Goal: Task Accomplishment & Management: Manage account settings

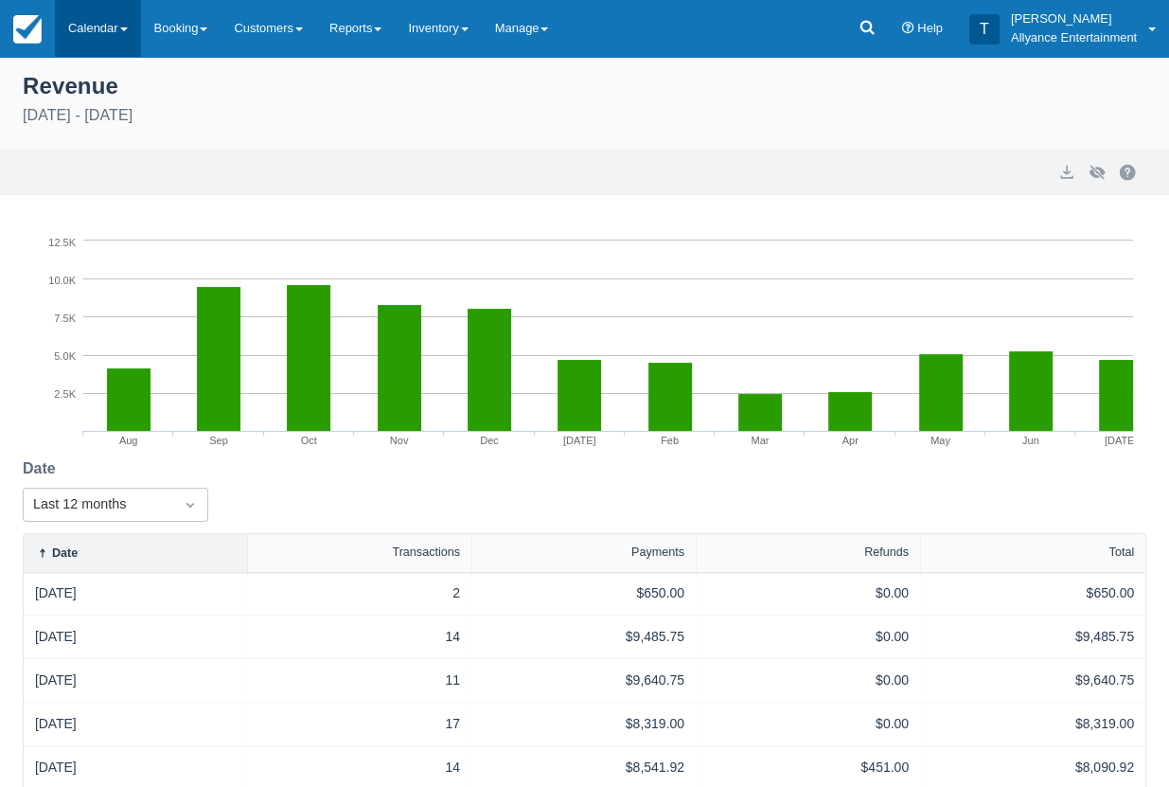
click at [95, 30] on link "Calendar" at bounding box center [98, 28] width 86 height 57
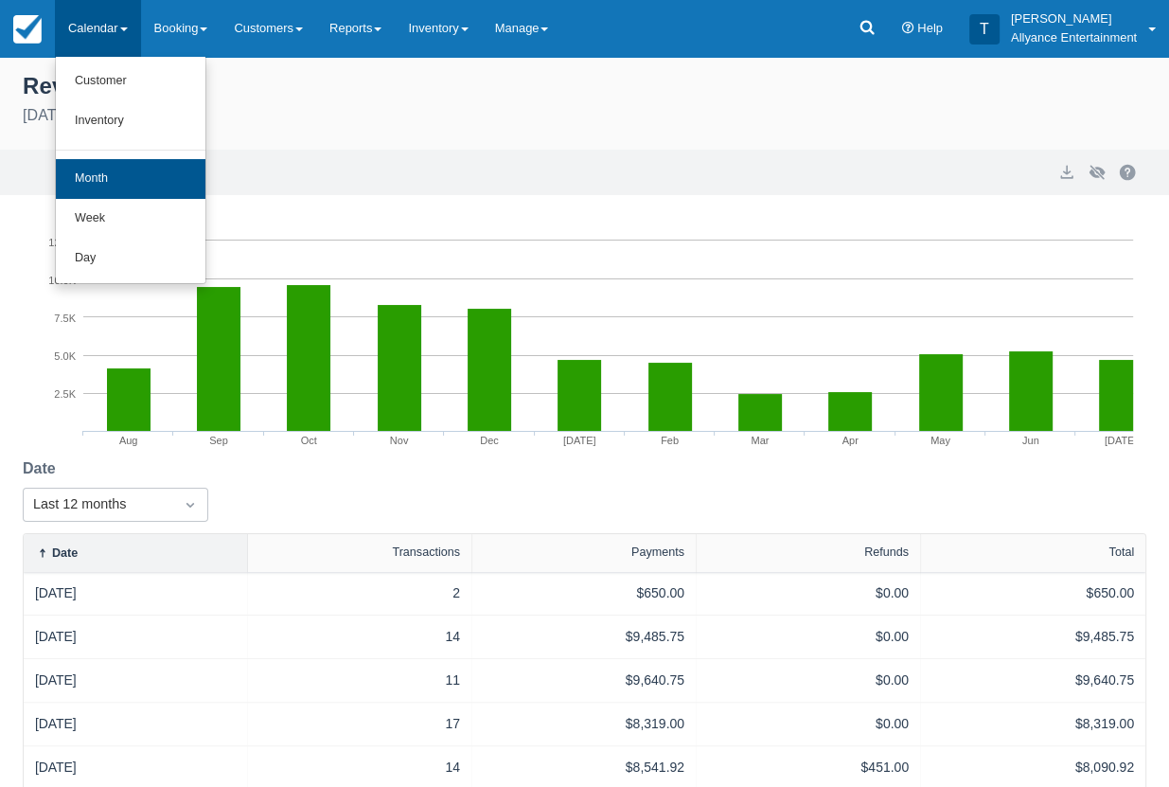
click at [95, 169] on link "Month" at bounding box center [131, 179] width 150 height 40
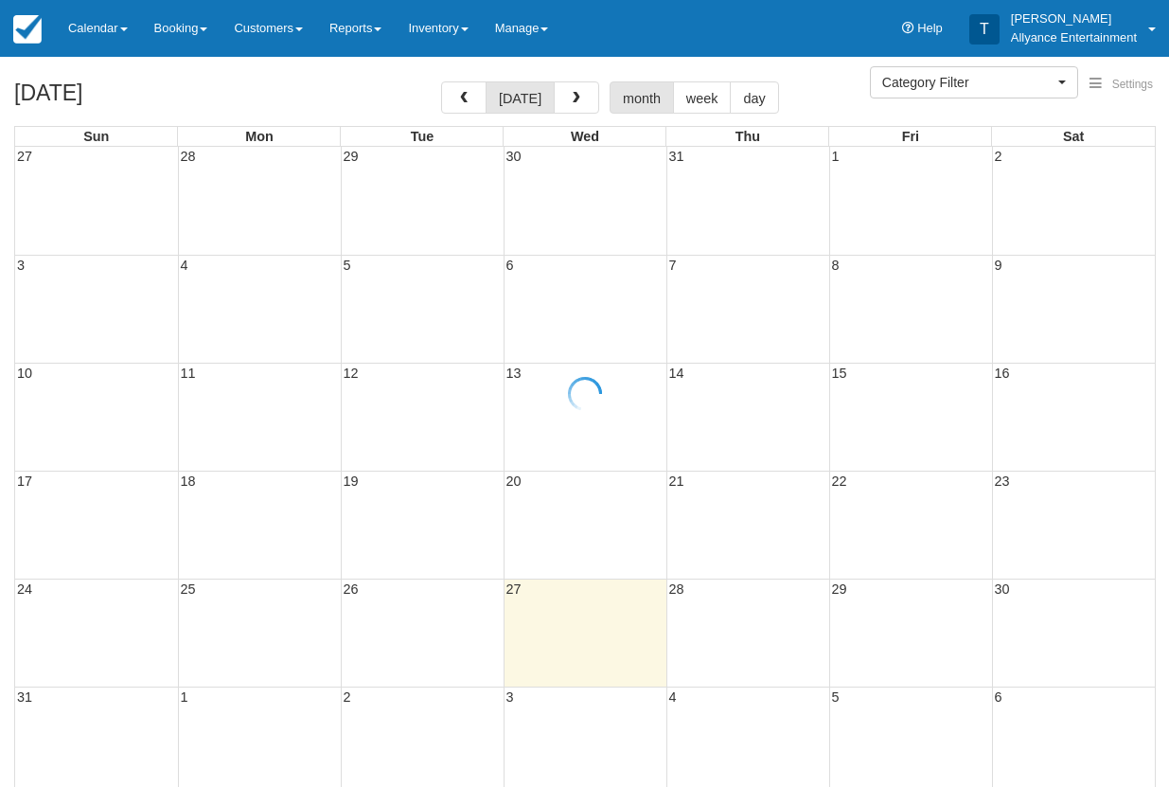
select select
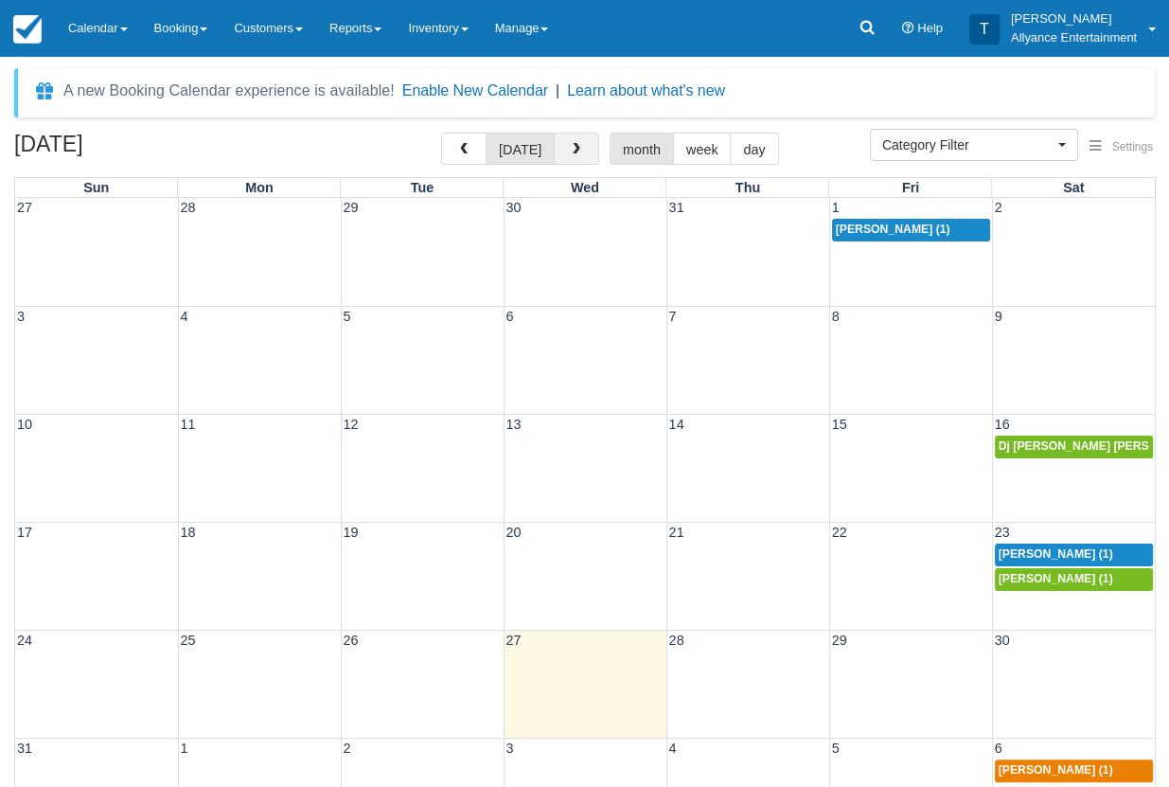
click at [574, 149] on span "button" at bounding box center [576, 149] width 13 height 13
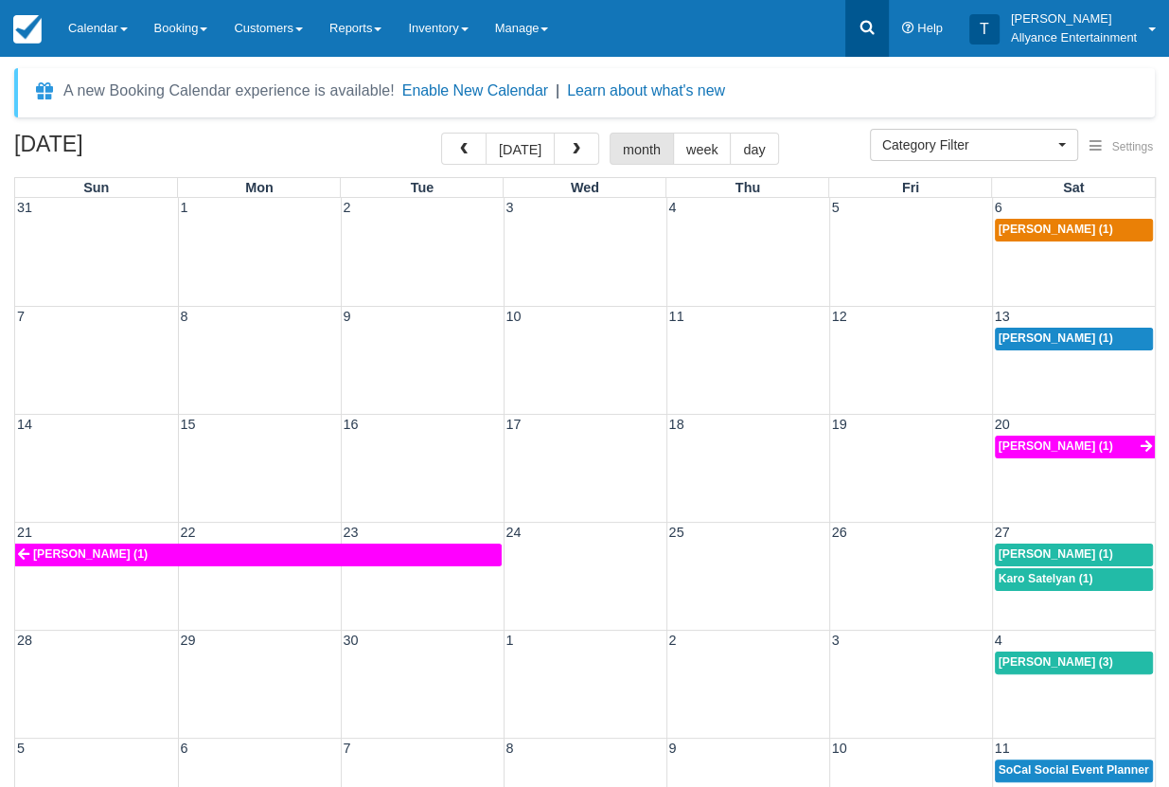
click at [869, 14] on link at bounding box center [867, 28] width 44 height 57
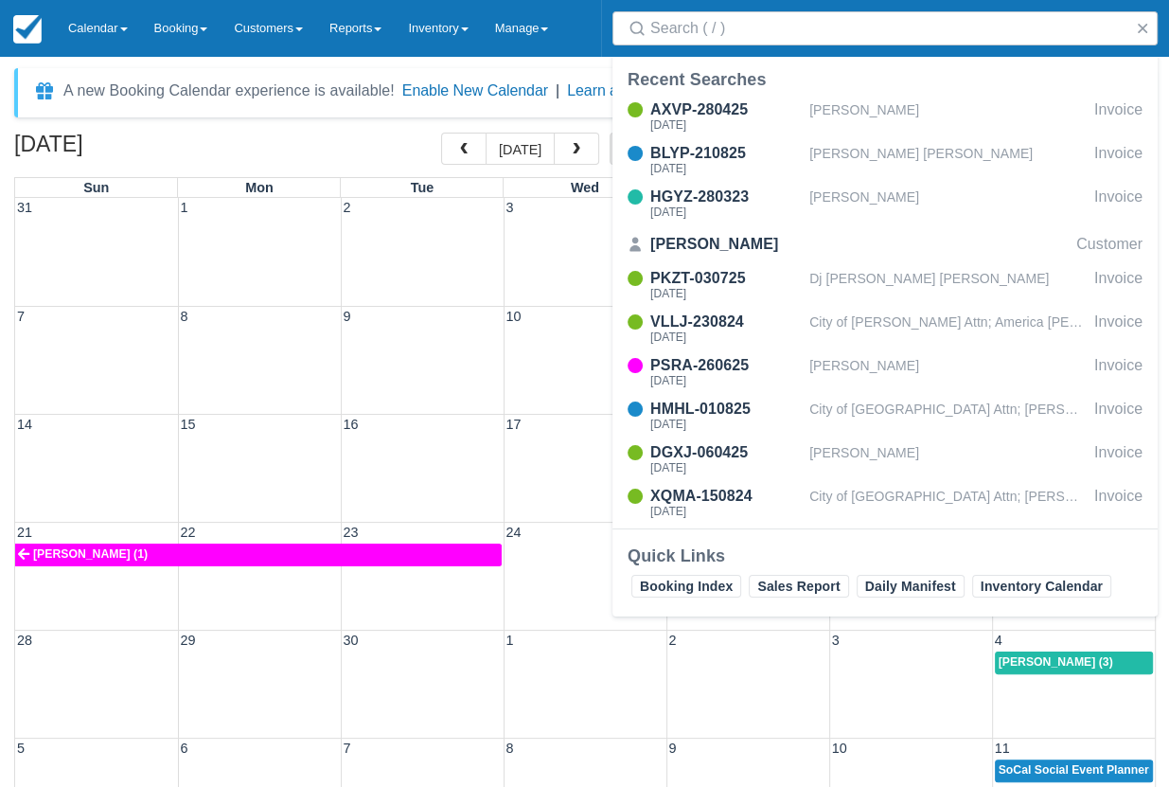
click at [725, 181] on div "AXVP-280425 Wed Jun 4, 2025 Breanna Welter Invoice BLYP-210825 Sat Jun 27, 2026…" at bounding box center [885, 312] width 545 height 434
click at [708, 189] on div "HGYZ-280323" at bounding box center [725, 197] width 151 height 23
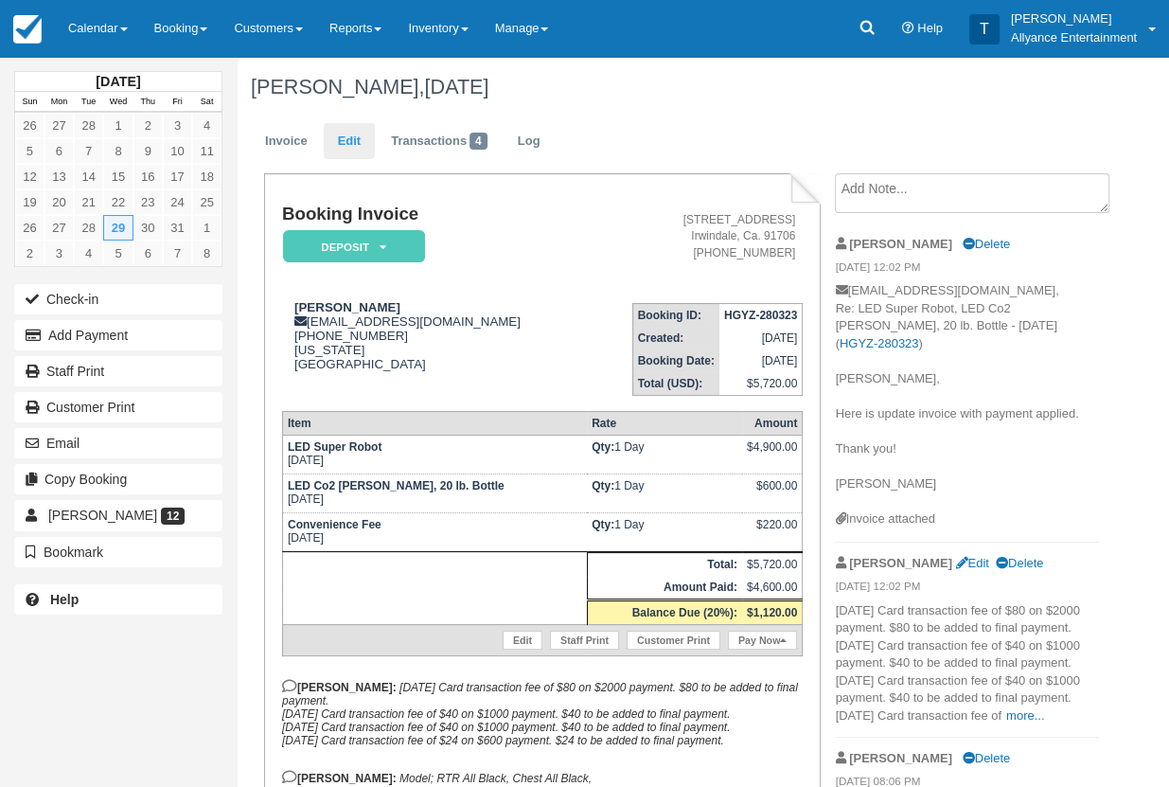
click at [347, 144] on link "Edit" at bounding box center [349, 141] width 51 height 37
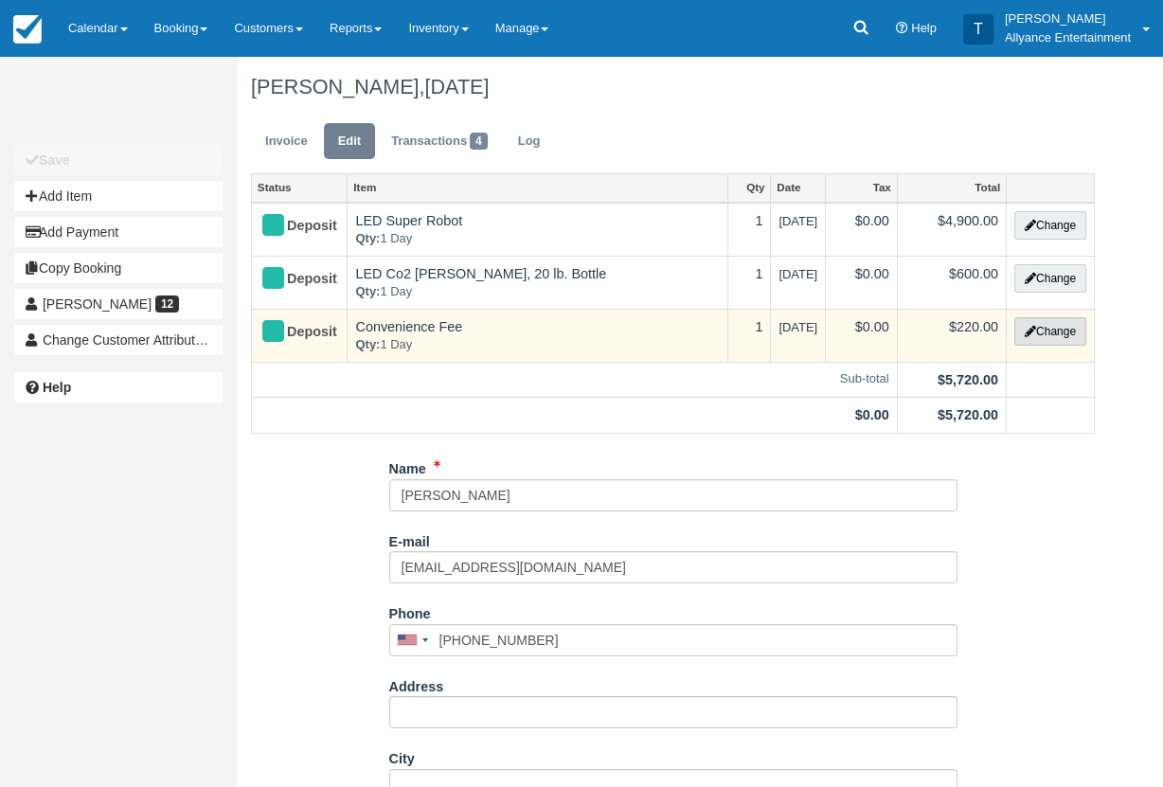
click at [1064, 323] on button "Change" at bounding box center [1050, 331] width 72 height 28
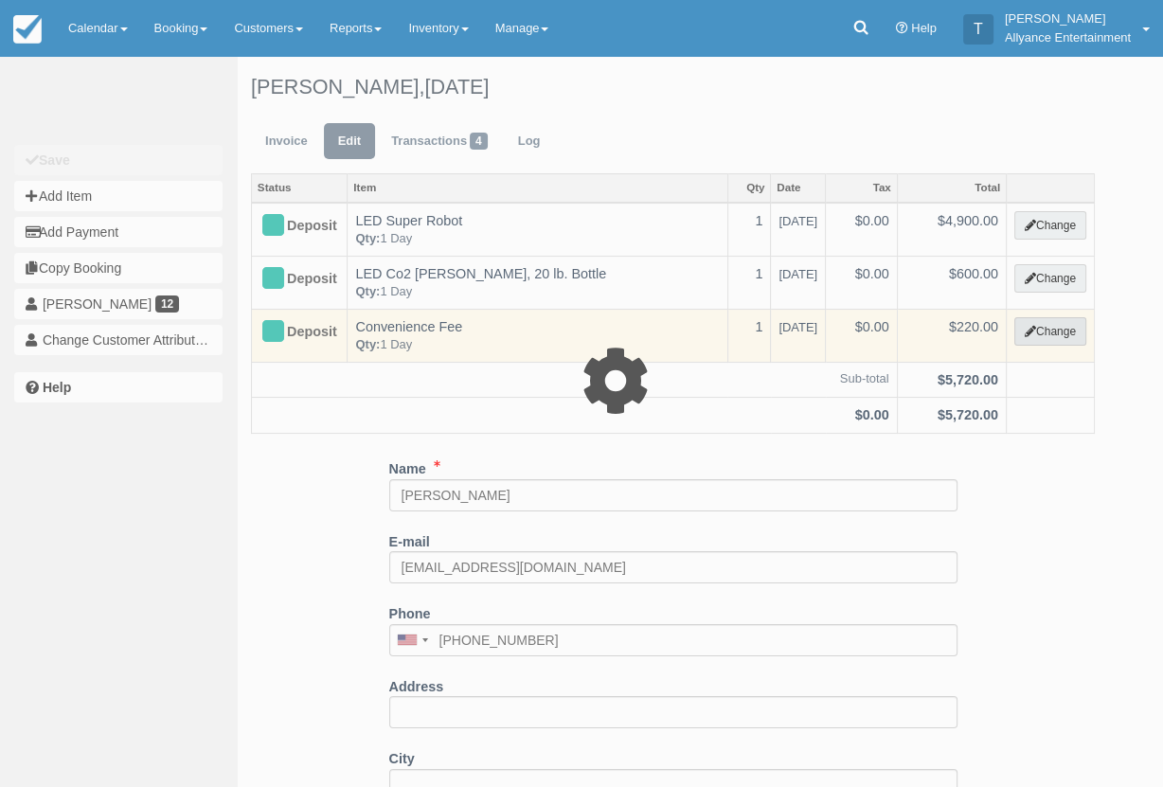
select select "27"
type input "220.00"
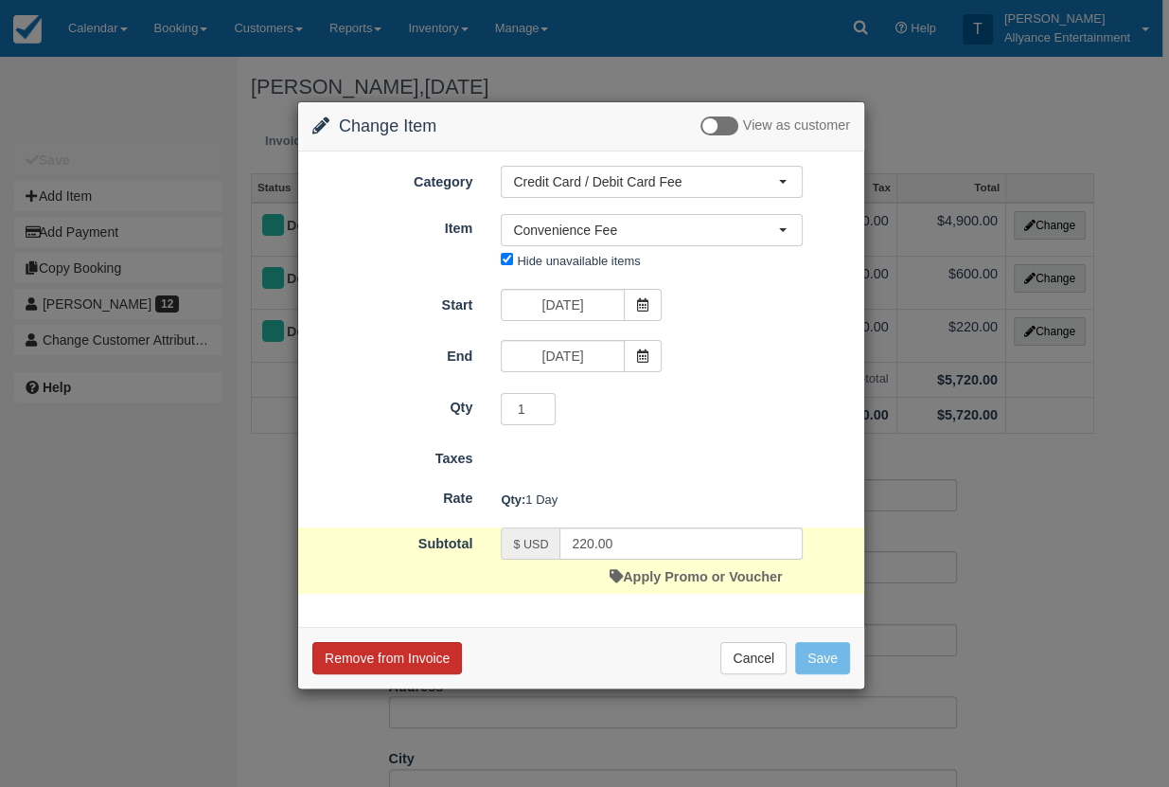
click at [400, 649] on button "Remove from Invoice" at bounding box center [387, 658] width 150 height 32
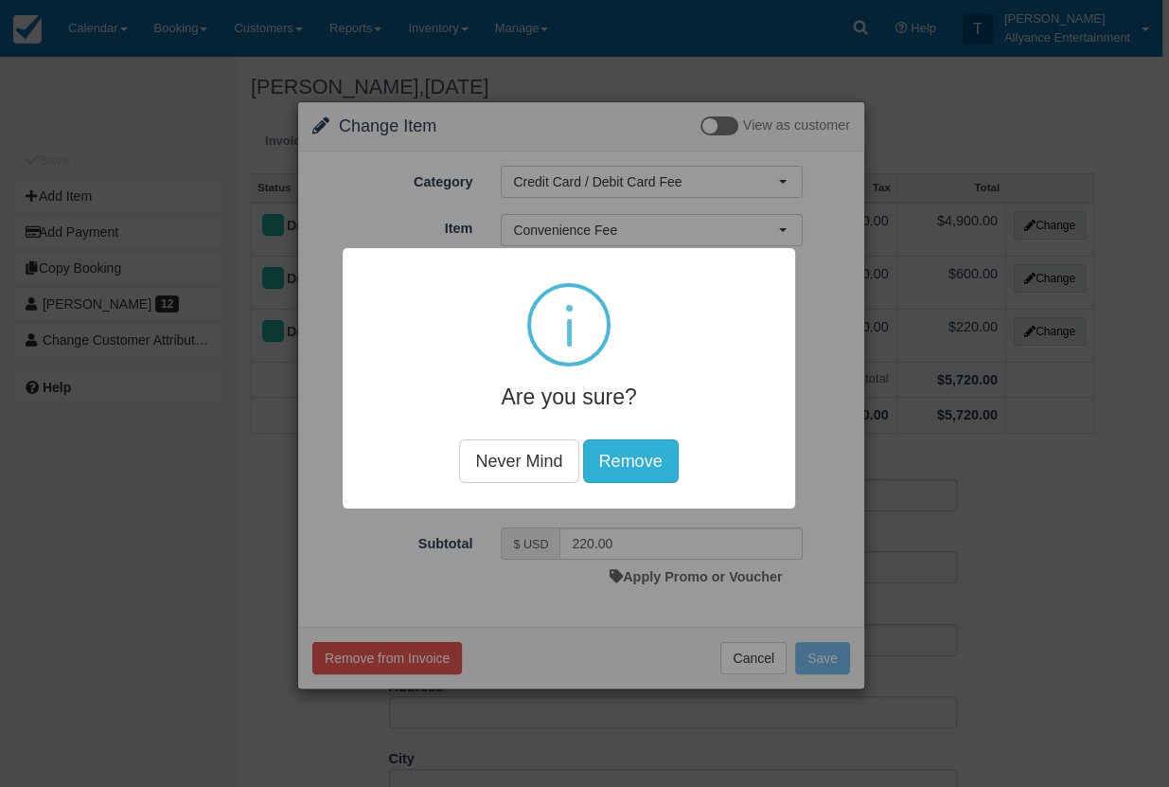
click at [631, 453] on button "Remove" at bounding box center [630, 460] width 96 height 44
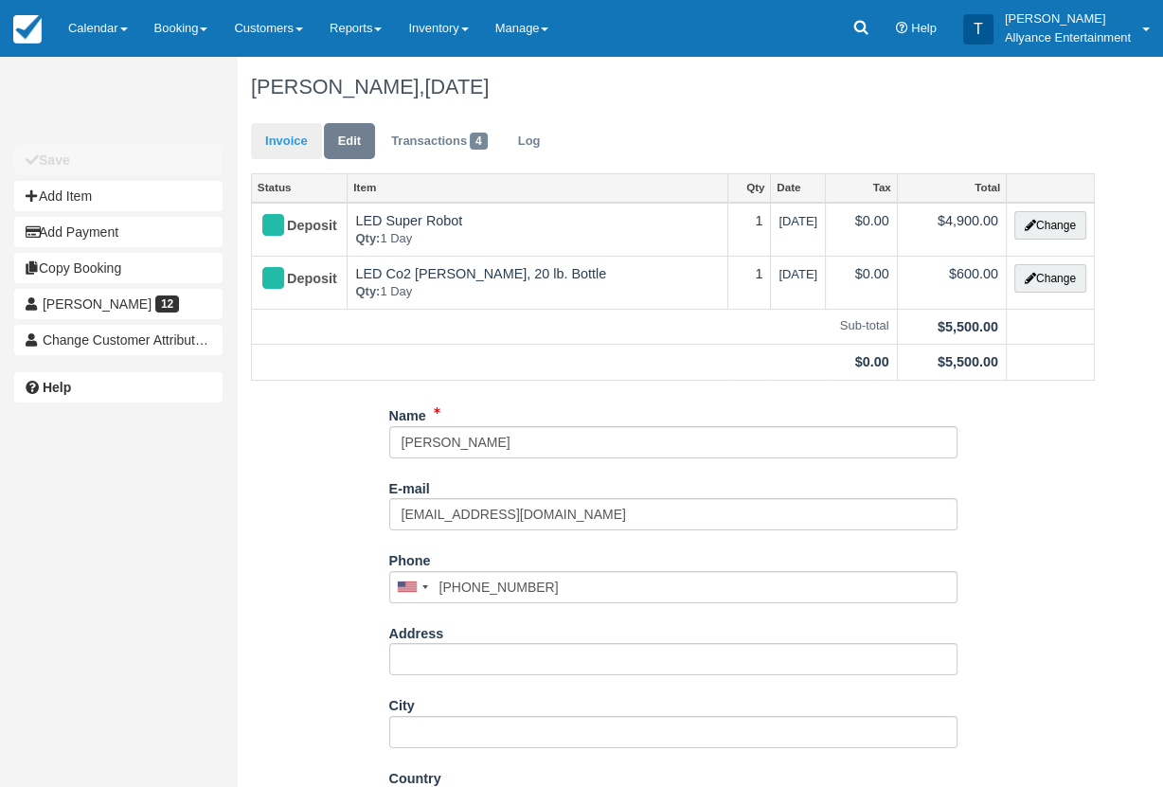
click at [298, 133] on link "Invoice" at bounding box center [286, 141] width 71 height 37
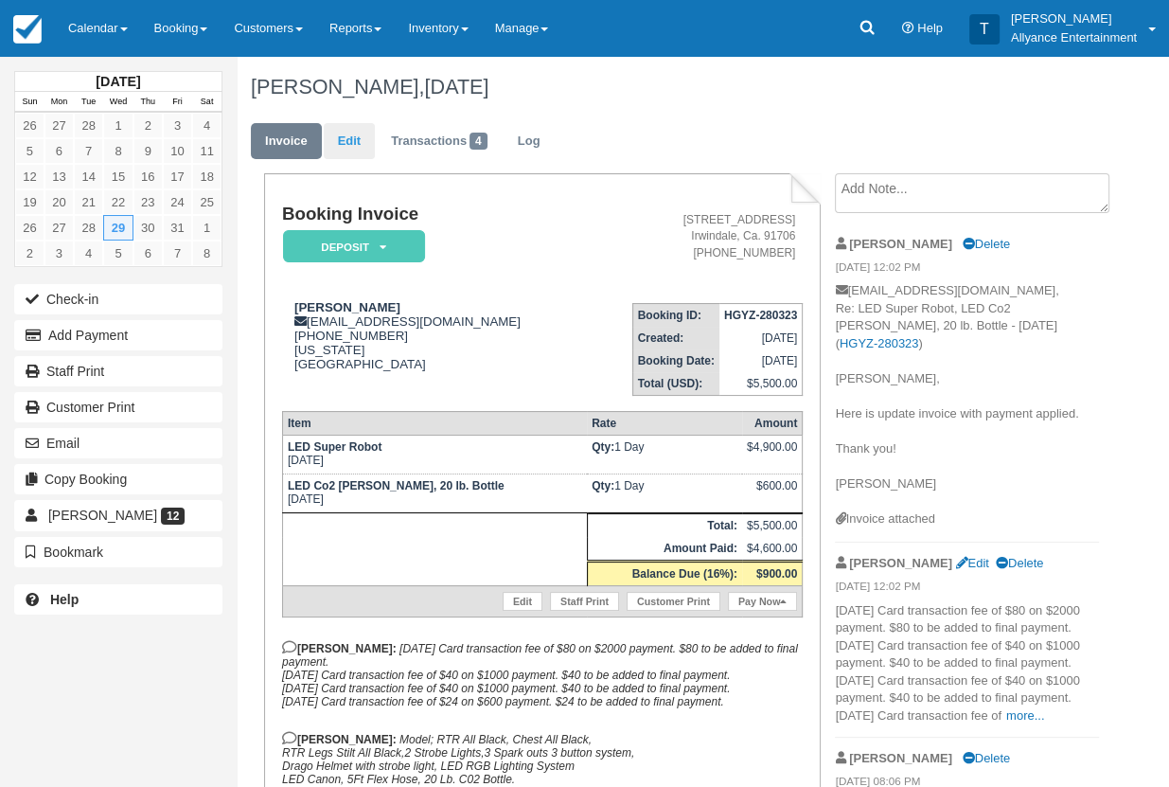
click at [346, 137] on link "Edit" at bounding box center [349, 141] width 51 height 37
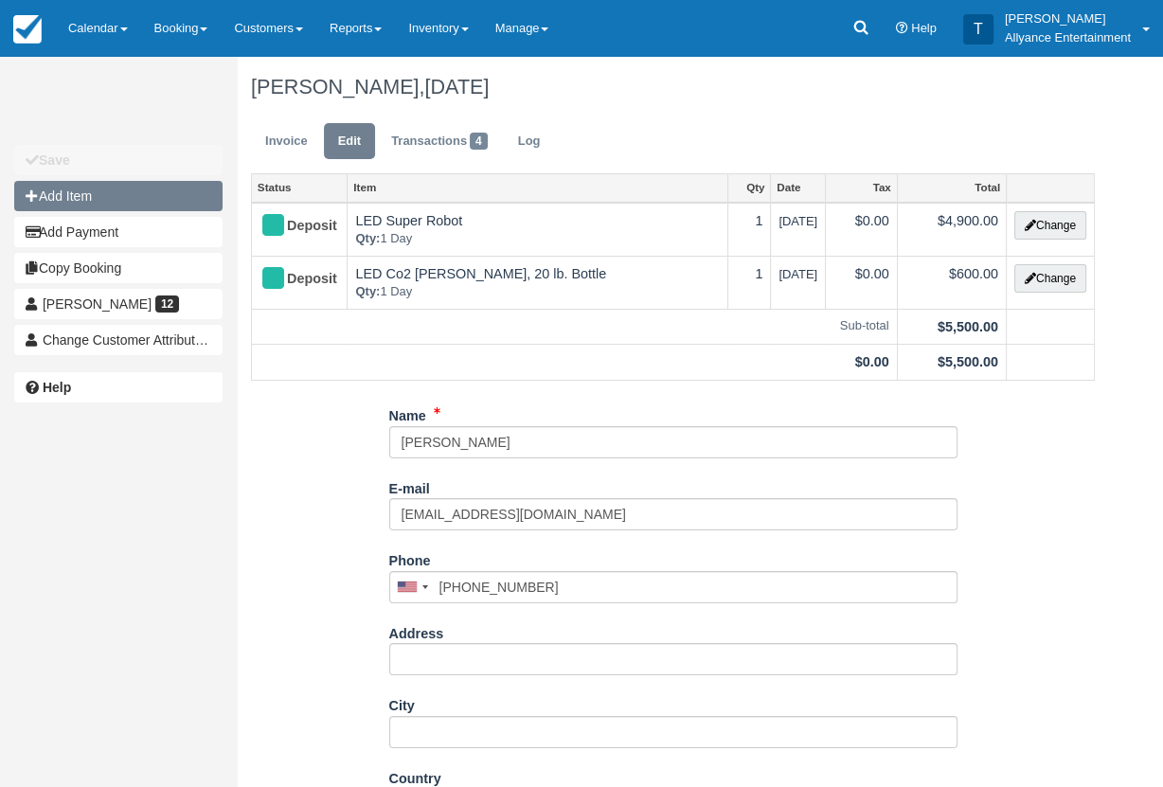
click at [115, 195] on button "Add Item" at bounding box center [118, 196] width 208 height 30
type input "0.00"
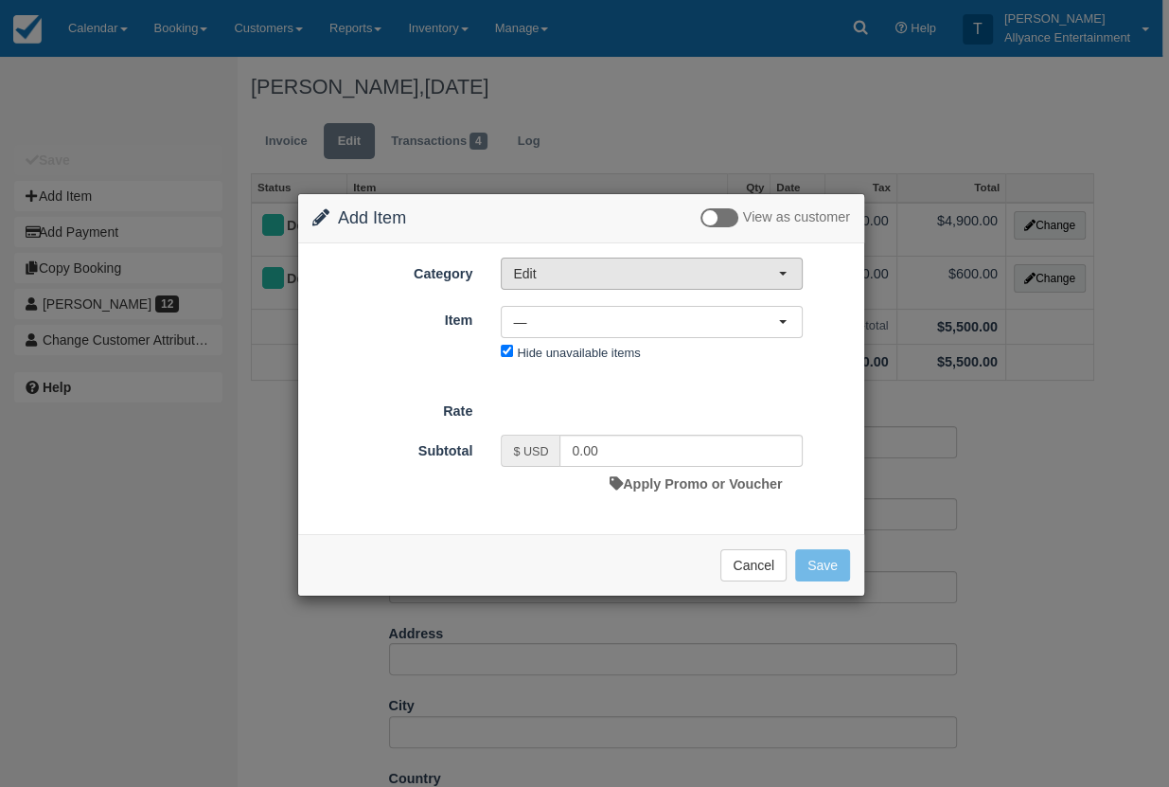
click at [622, 271] on span "Edit" at bounding box center [645, 273] width 265 height 19
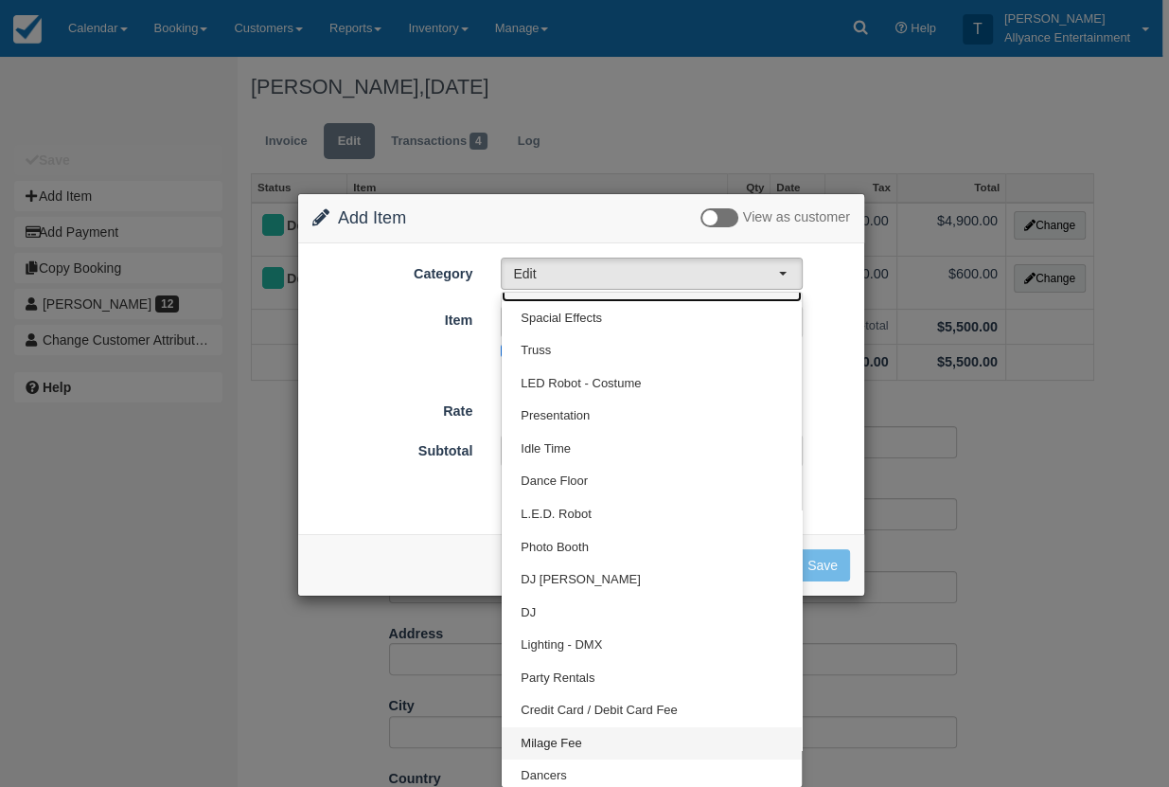
scroll to position [23, 0]
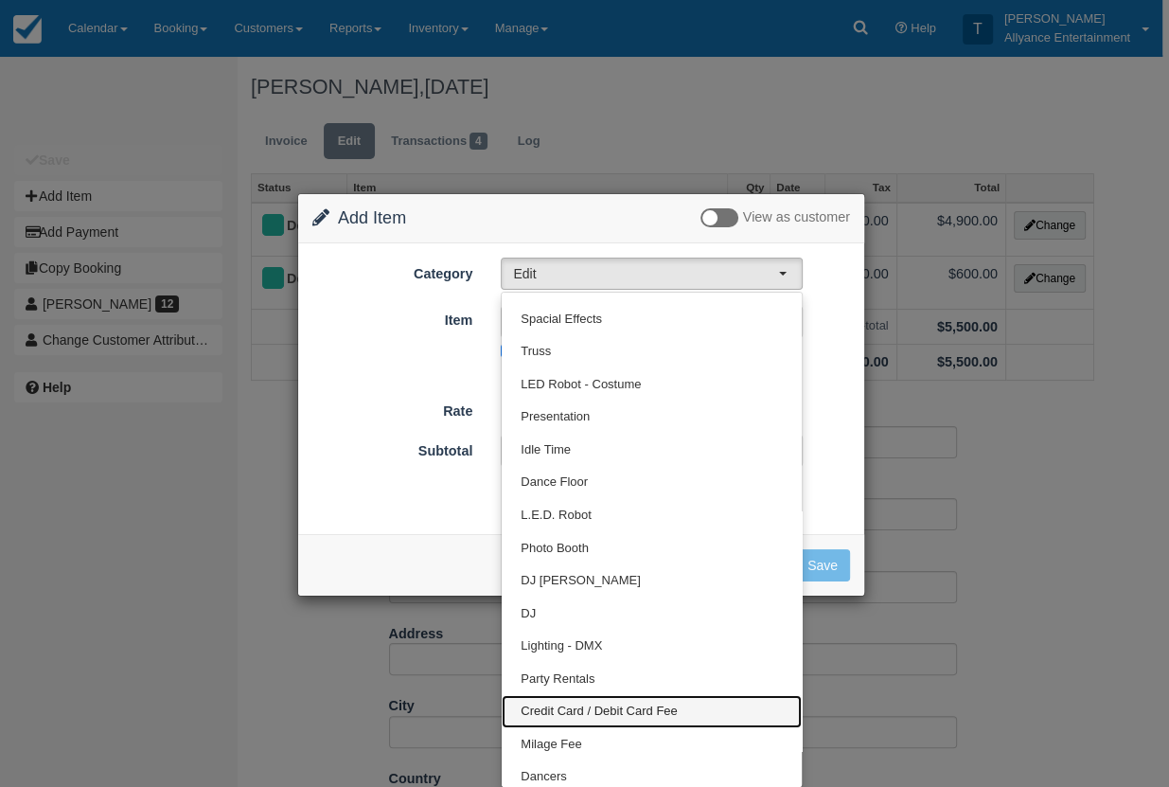
click at [597, 707] on span "Credit Card / Debit Card Fee" at bounding box center [599, 711] width 156 height 18
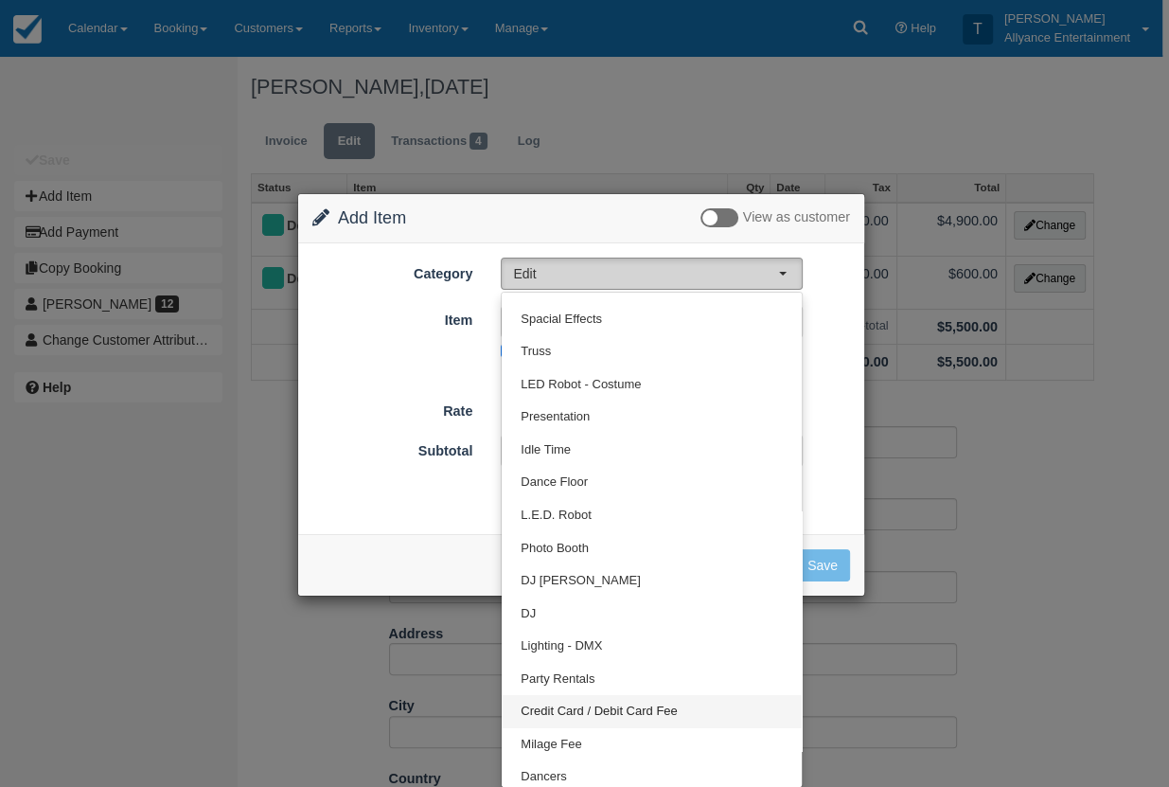
select select "27"
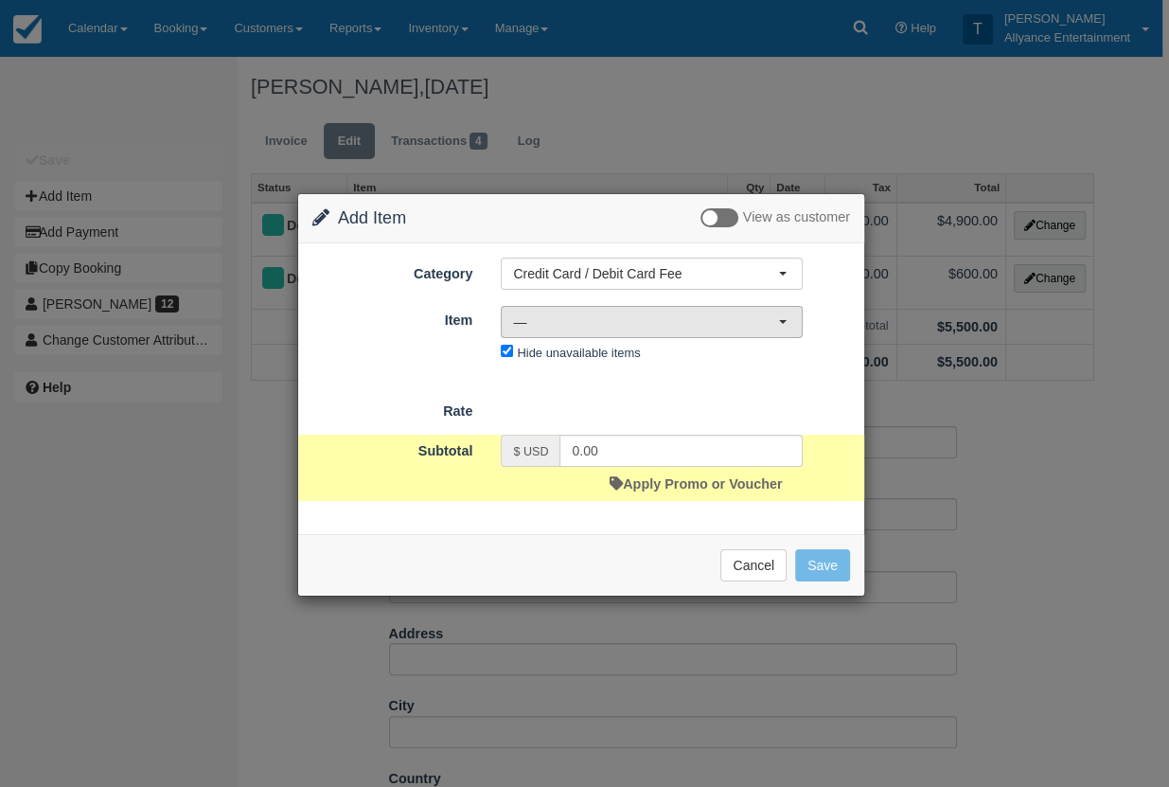
click at [781, 314] on button "—" at bounding box center [652, 322] width 302 height 32
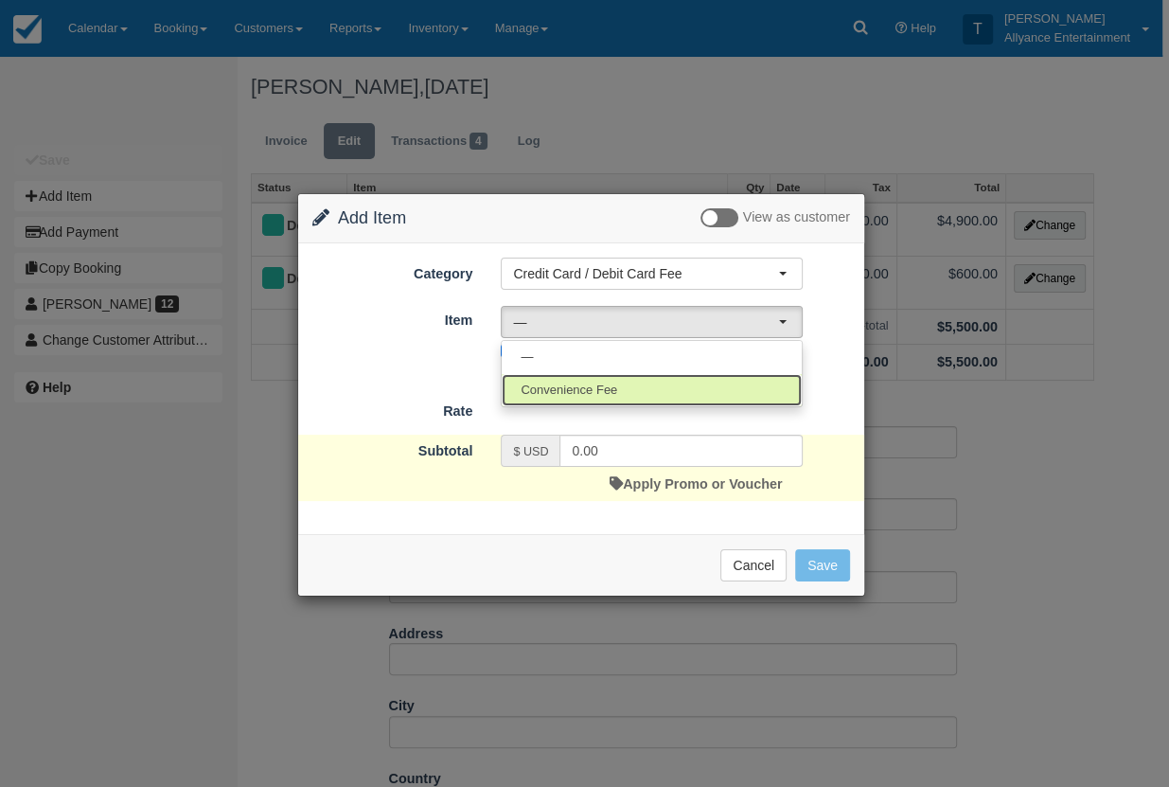
click at [579, 384] on span "Convenience Fee" at bounding box center [569, 391] width 97 height 18
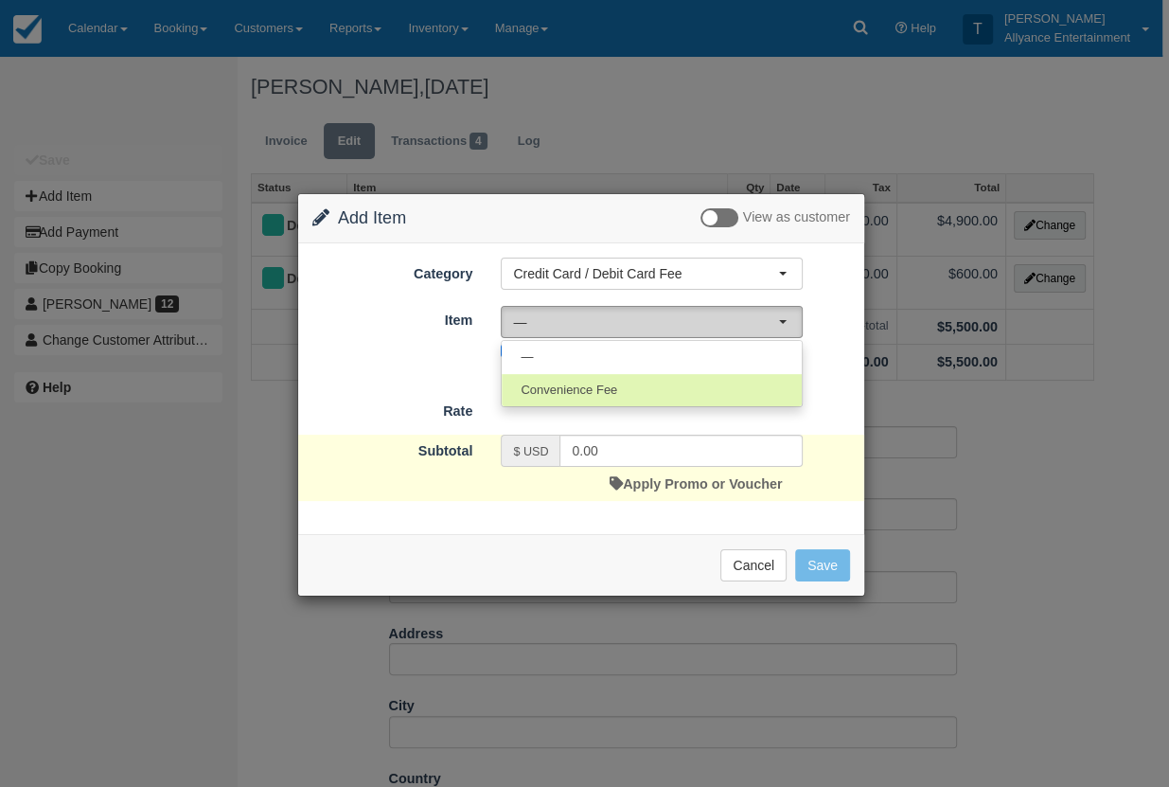
select select "79"
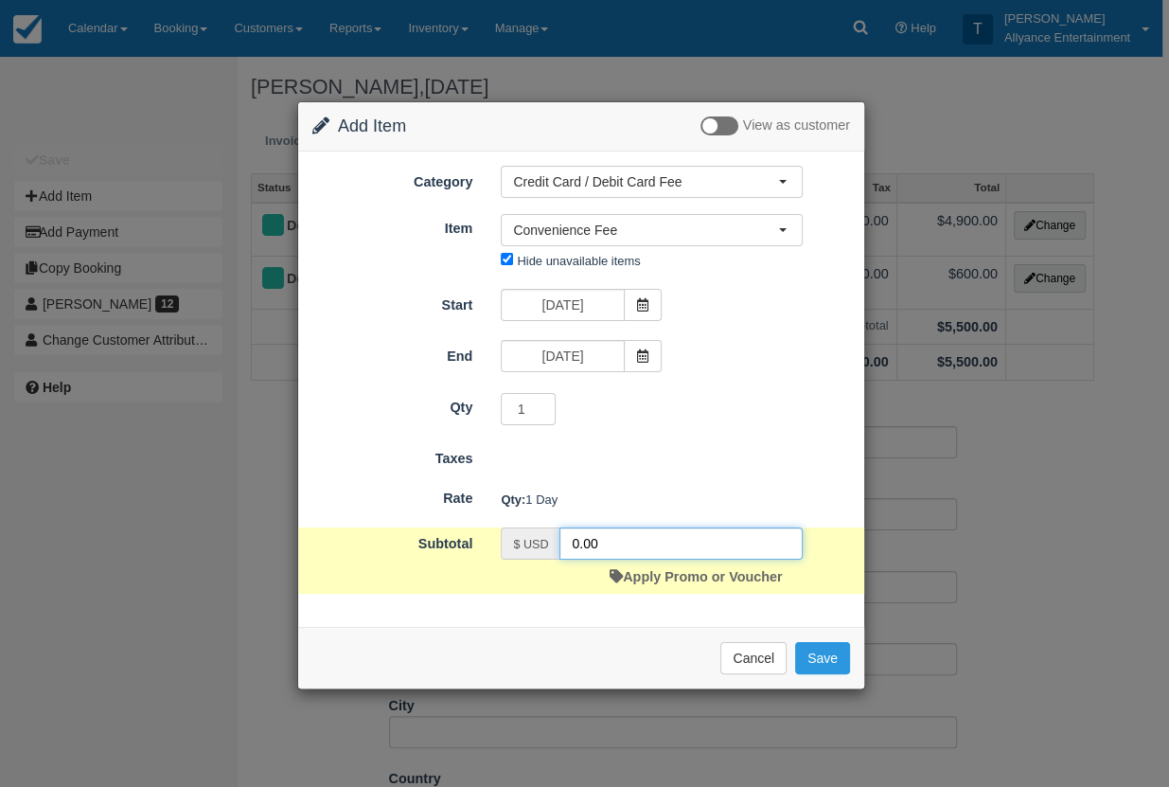
click at [573, 538] on input "0.00" at bounding box center [681, 543] width 243 height 32
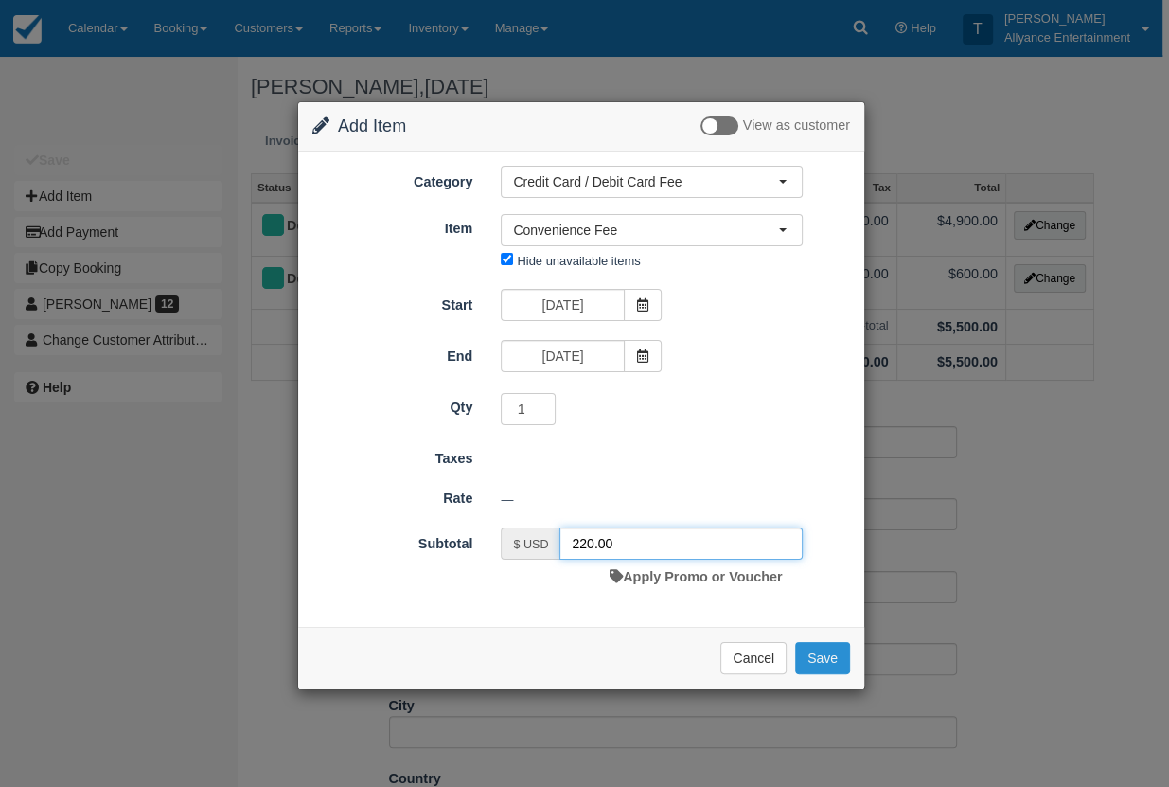
type input "220.00"
click at [824, 658] on button "Save" at bounding box center [822, 658] width 55 height 32
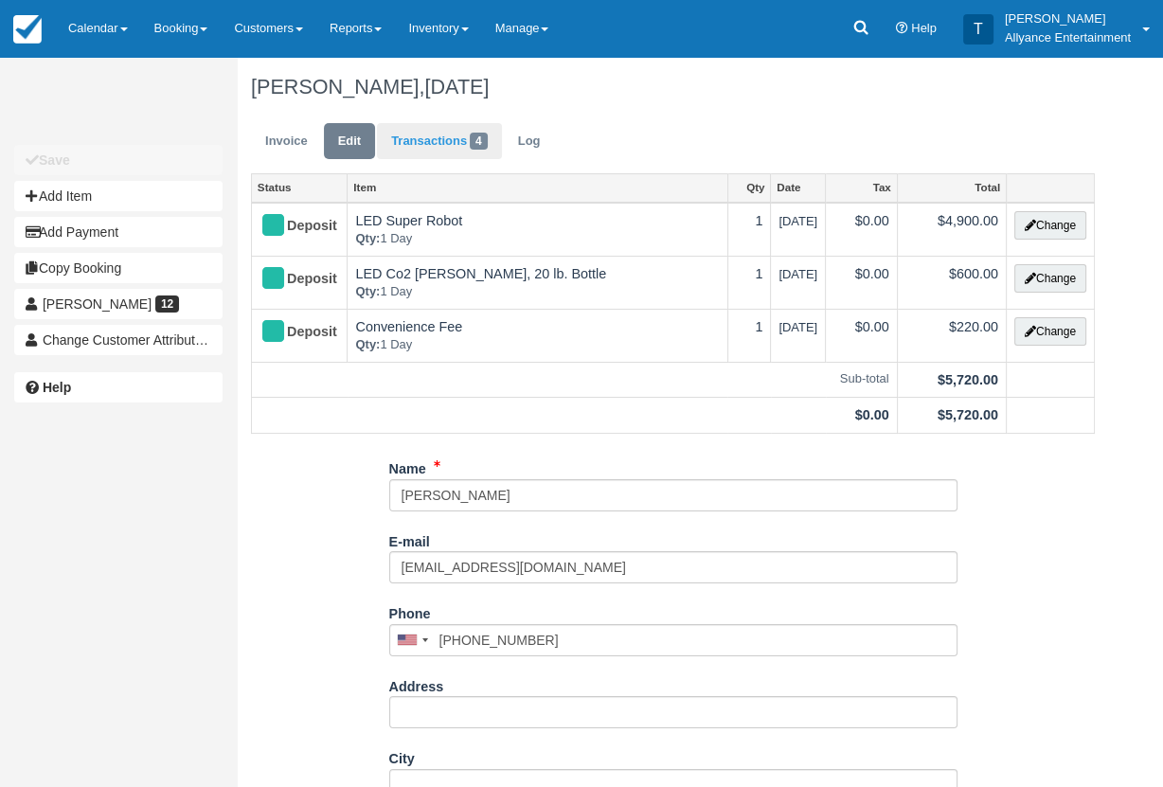
click at [418, 145] on link "Transactions 4" at bounding box center [439, 141] width 125 height 37
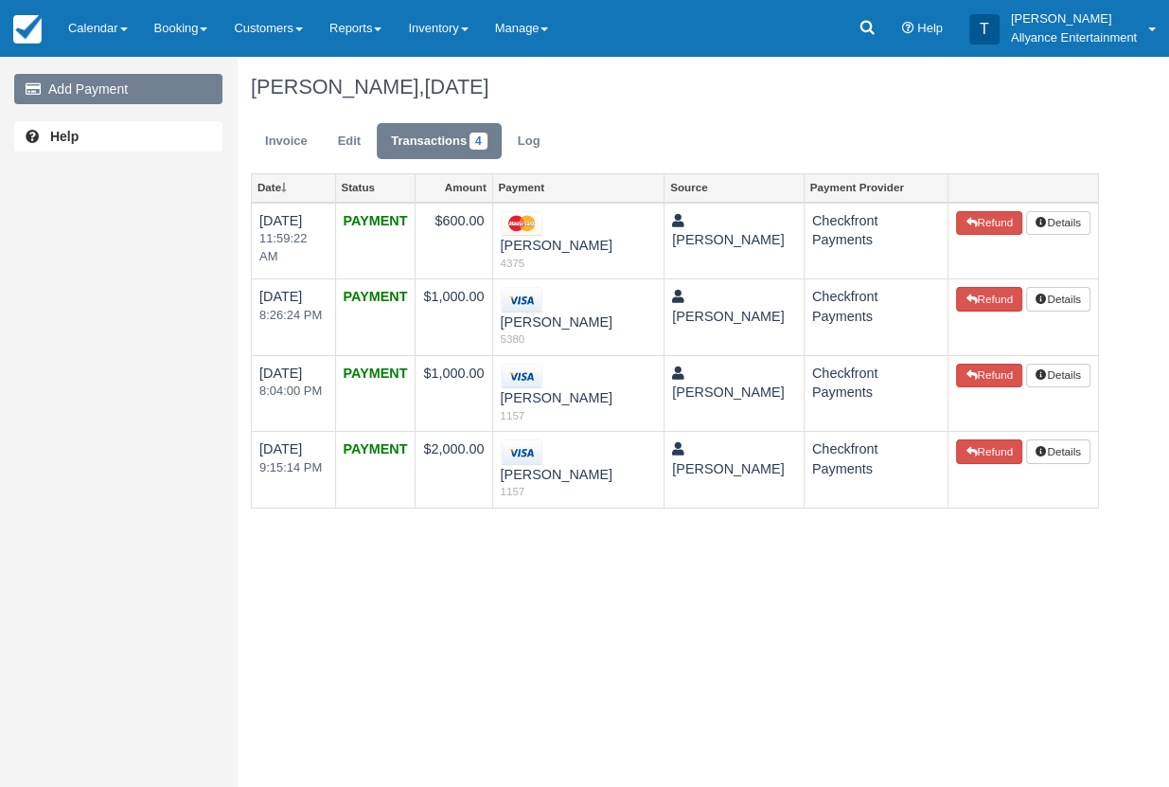
click at [142, 91] on link "Add Payment" at bounding box center [118, 89] width 208 height 30
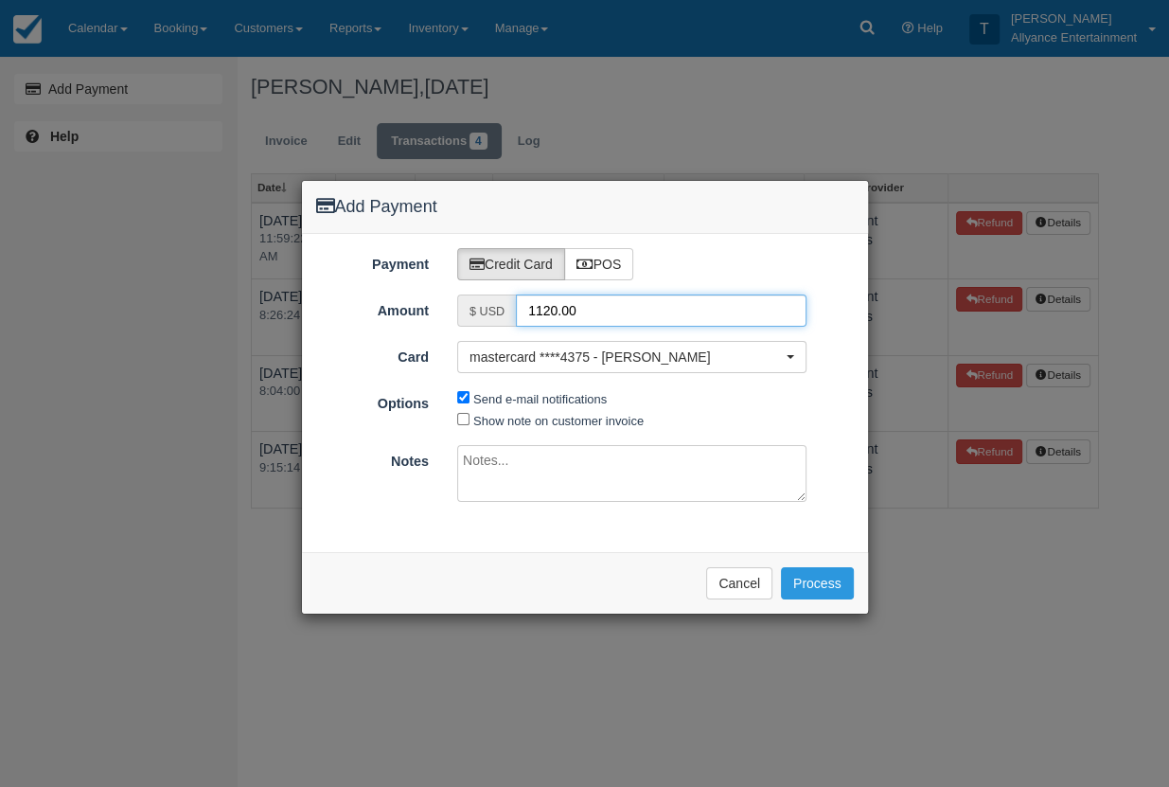
drag, startPoint x: 547, startPoint y: 309, endPoint x: 517, endPoint y: 310, distance: 30.3
click at [517, 310] on input "1120.00" at bounding box center [661, 310] width 291 height 32
type input "900.00"
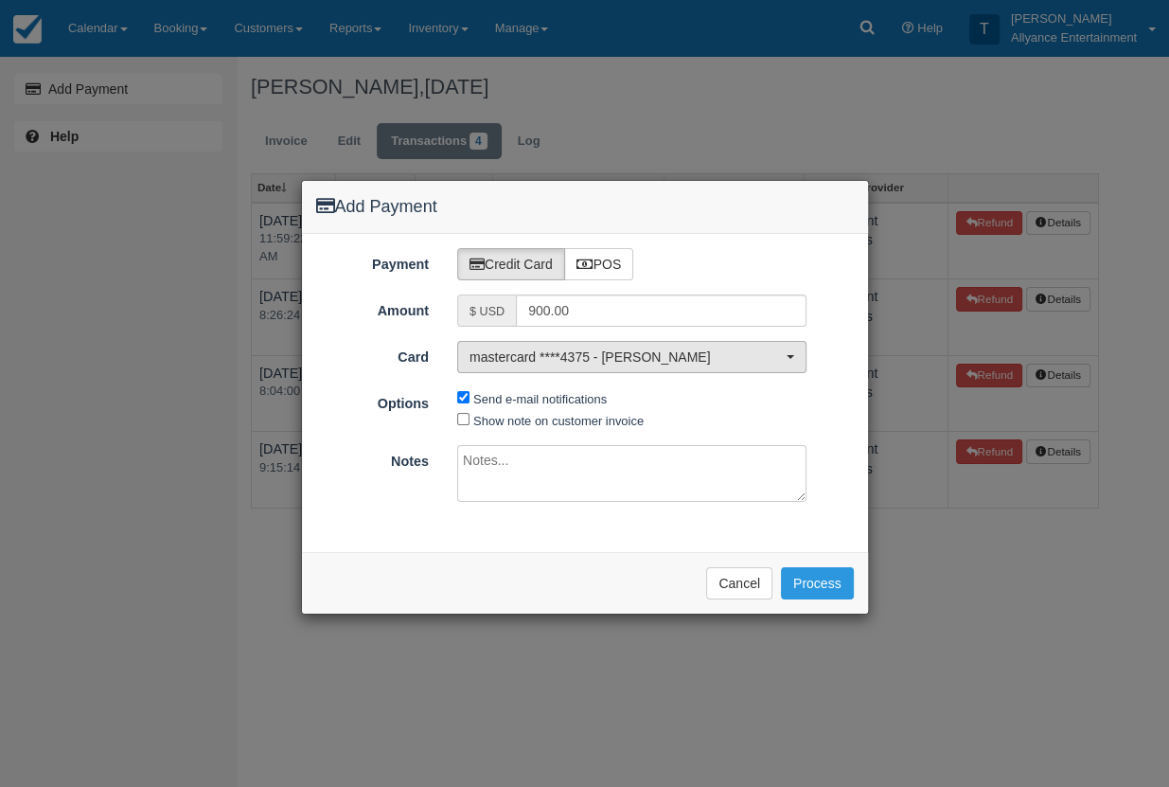
click at [790, 355] on span "button" at bounding box center [791, 357] width 8 height 4
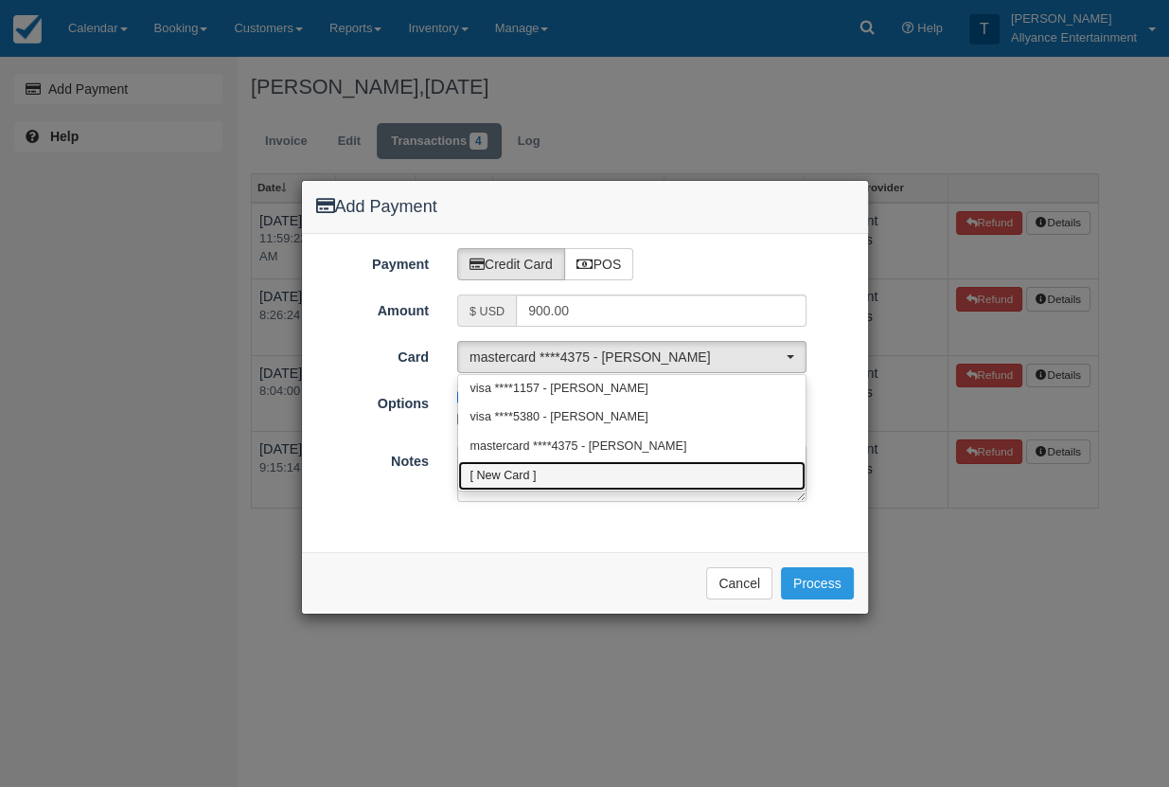
click at [519, 471] on span "[ New Card ]" at bounding box center [503, 476] width 66 height 17
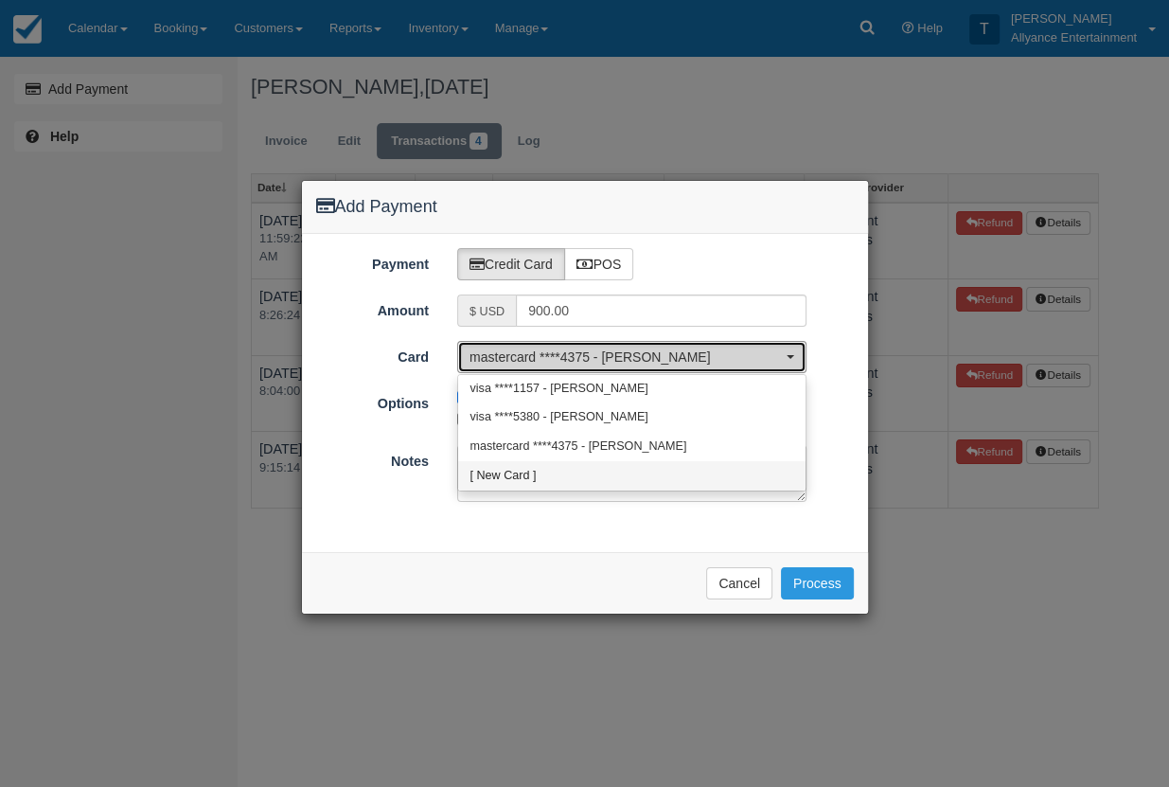
select select "0"
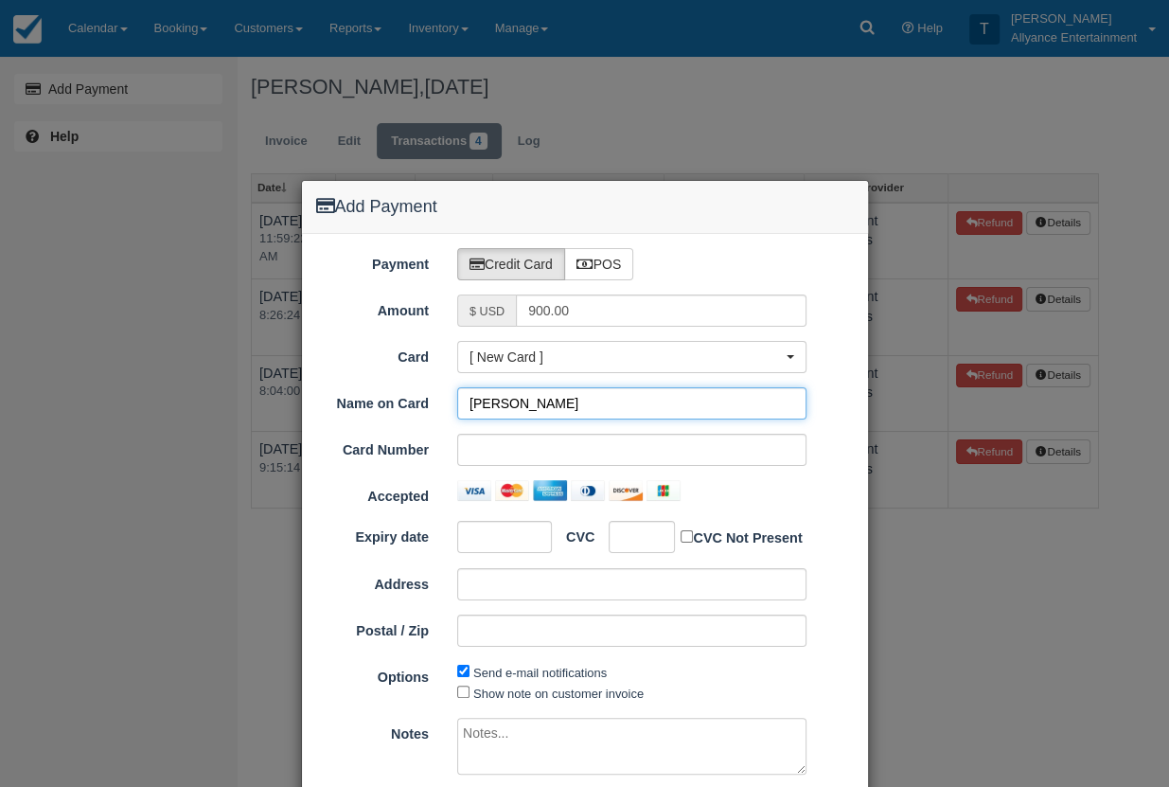
click at [496, 402] on input "[PERSON_NAME]" at bounding box center [631, 403] width 349 height 32
type input "Adan E Linares"
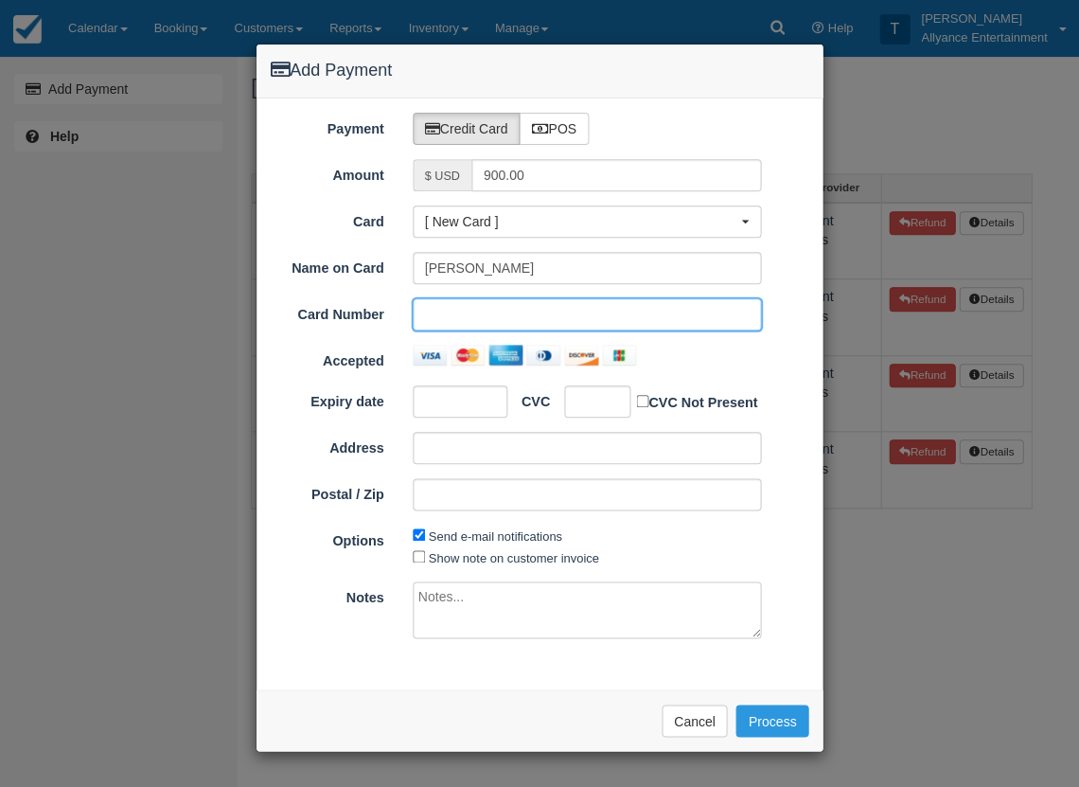
click at [469, 385] on div at bounding box center [460, 401] width 95 height 32
click at [773, 706] on button "Process" at bounding box center [772, 720] width 73 height 32
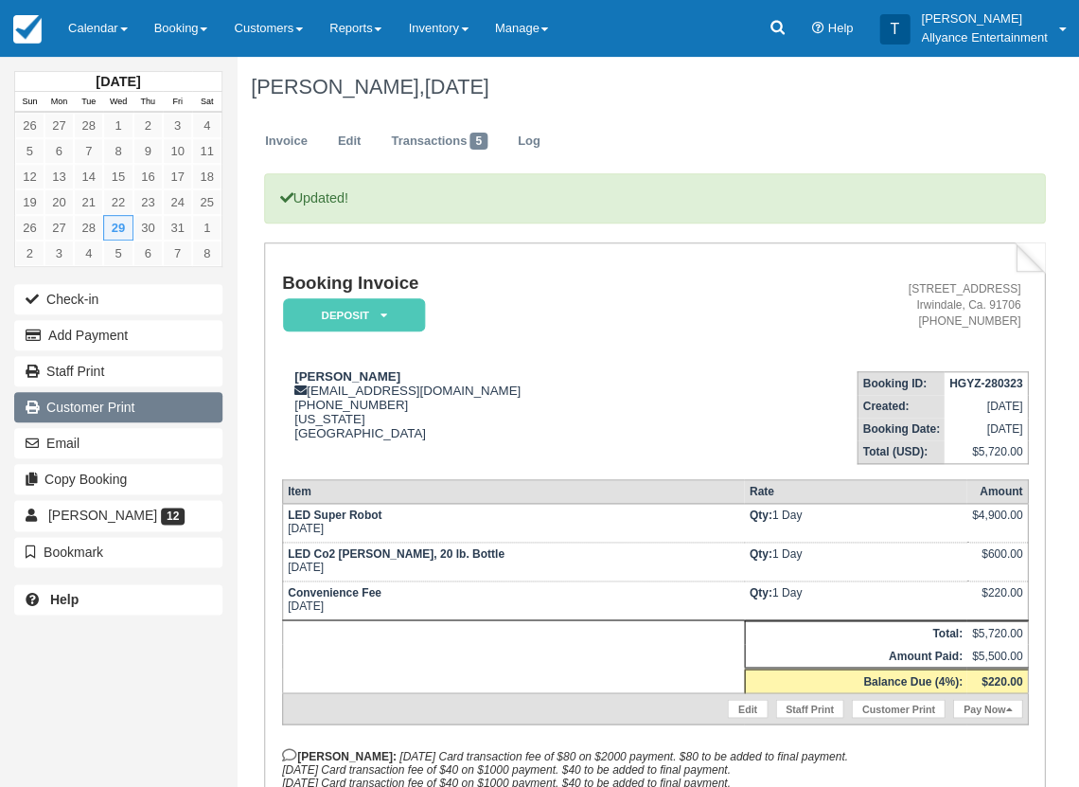
click at [126, 402] on link "Customer Print" at bounding box center [118, 407] width 208 height 30
